Goal: Navigation & Orientation: Find specific page/section

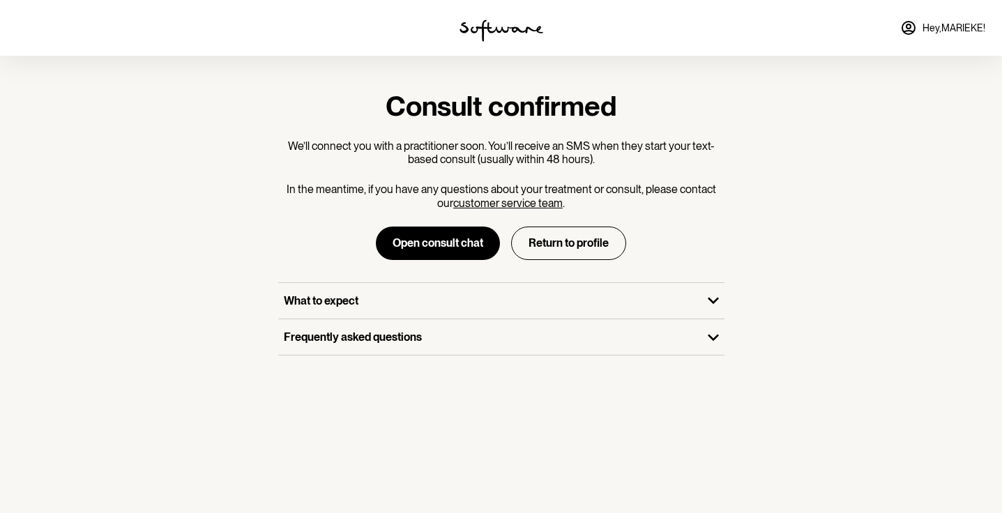
click at [932, 28] on span "Hey, [PERSON_NAME] !" at bounding box center [954, 28] width 63 height 12
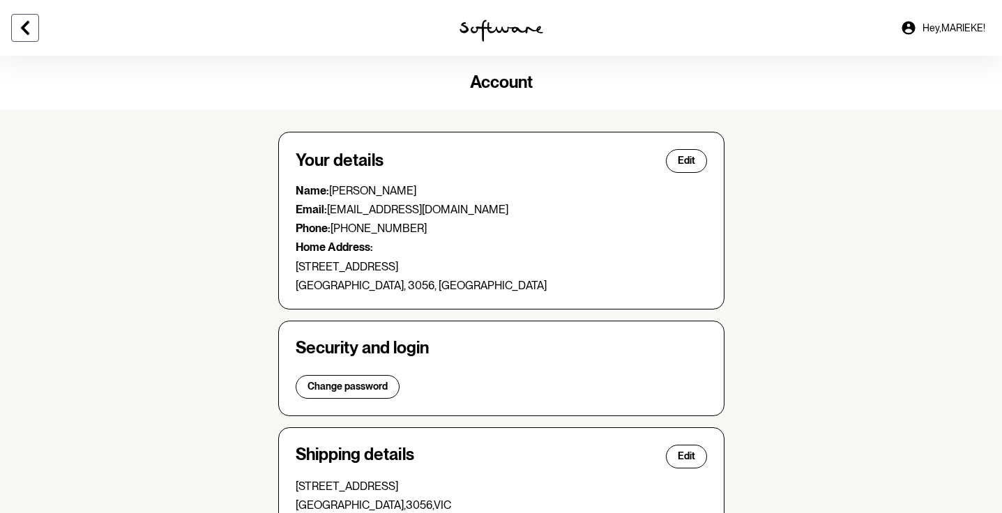
click at [17, 20] on icon at bounding box center [25, 28] width 17 height 17
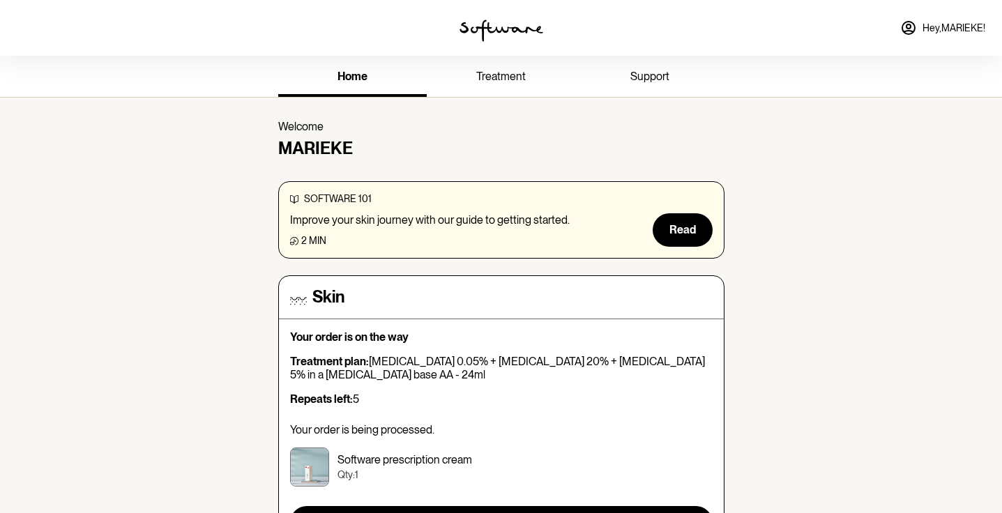
click at [665, 80] on span "support" at bounding box center [649, 76] width 39 height 13
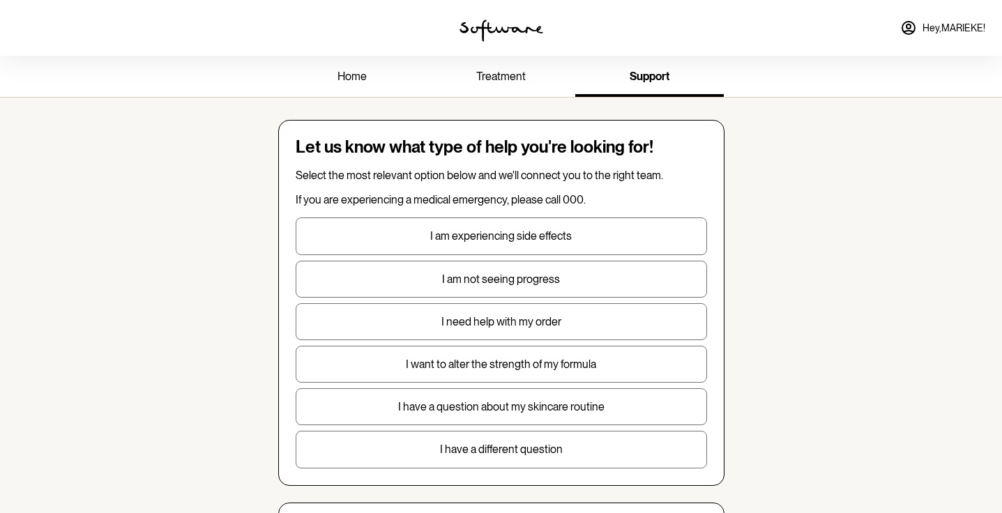
click at [960, 21] on link "Hey, [PERSON_NAME] !" at bounding box center [943, 27] width 102 height 33
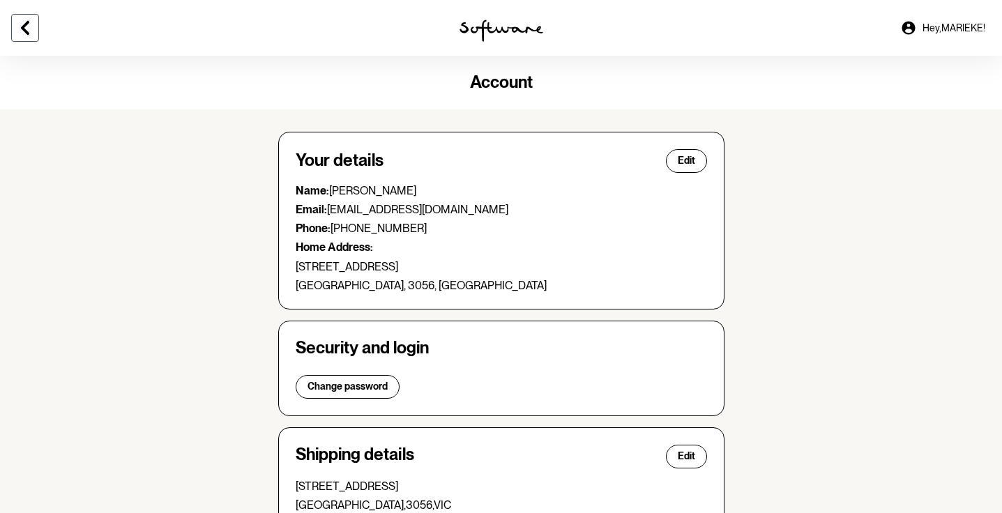
click at [27, 25] on icon at bounding box center [25, 28] width 17 height 17
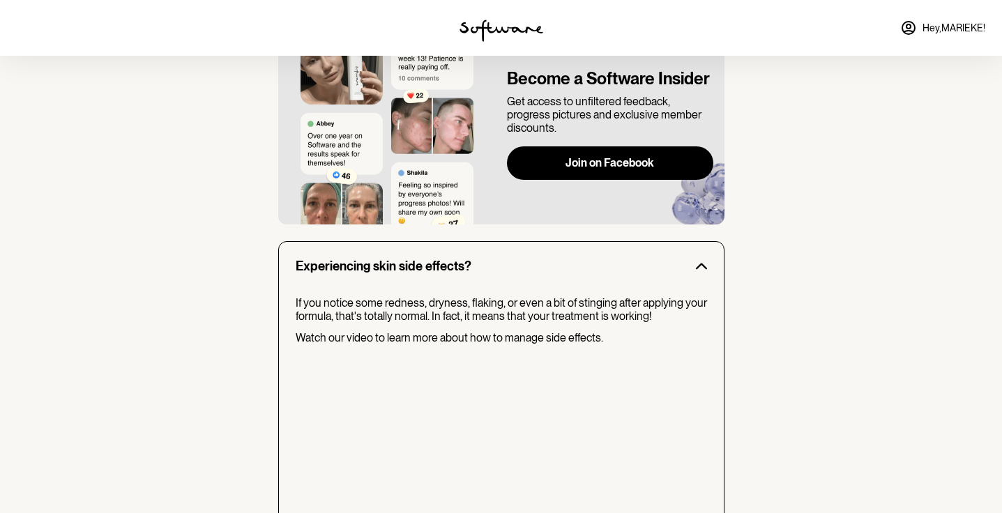
scroll to position [1248, 0]
